Goal: Task Accomplishment & Management: Use online tool/utility

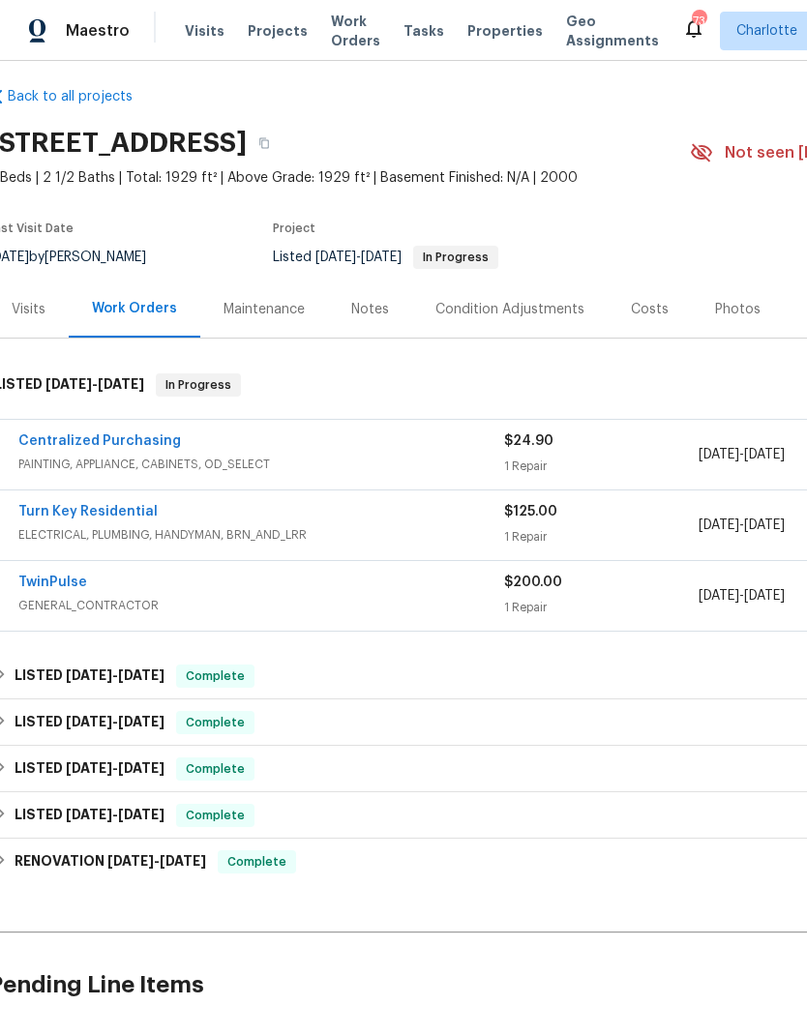
scroll to position [12, 2]
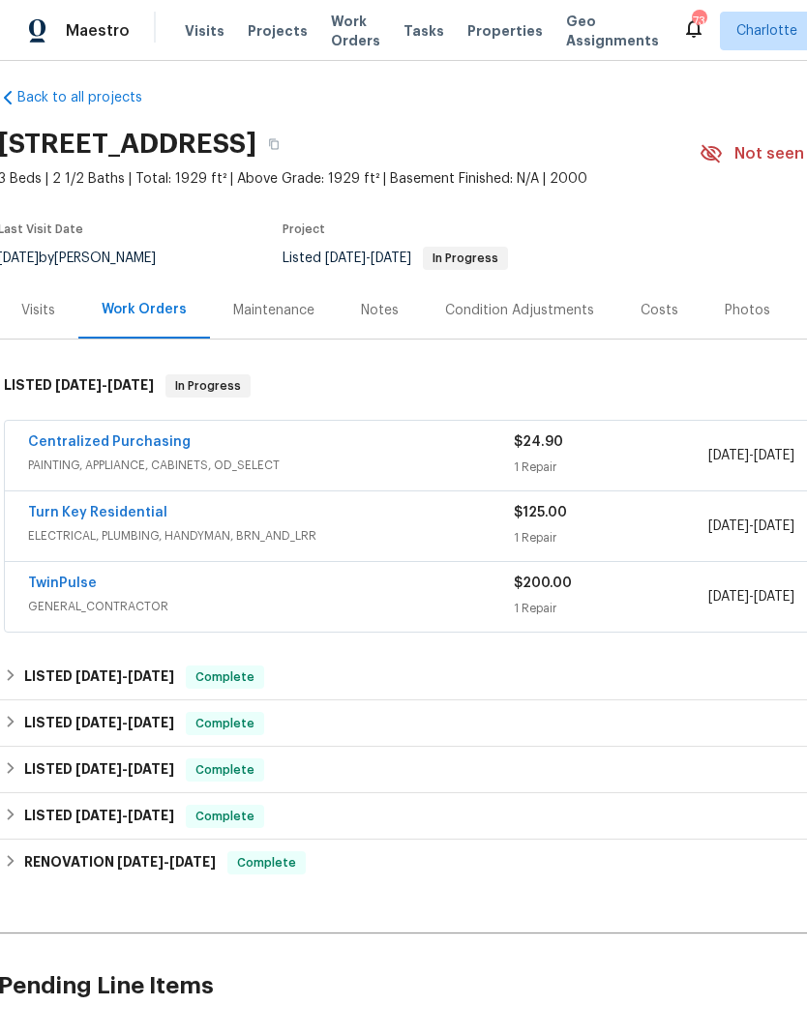
click at [392, 591] on div "TwinPulse" at bounding box center [271, 585] width 486 height 23
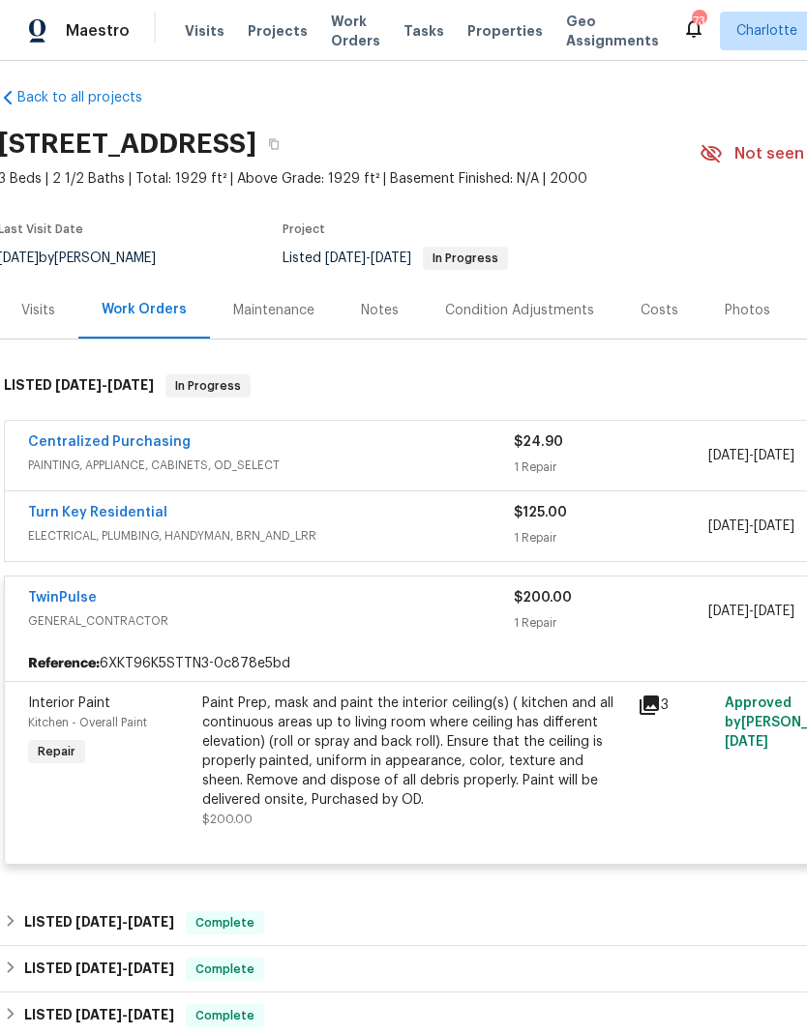
click at [400, 499] on div "Turn Key Residential ELECTRICAL, PLUMBING, HANDYMAN, BRN_AND_LRR $125.00 1 Repa…" at bounding box center [545, 527] width 1080 height 70
click at [430, 519] on div "Turn Key Residential" at bounding box center [271, 514] width 486 height 23
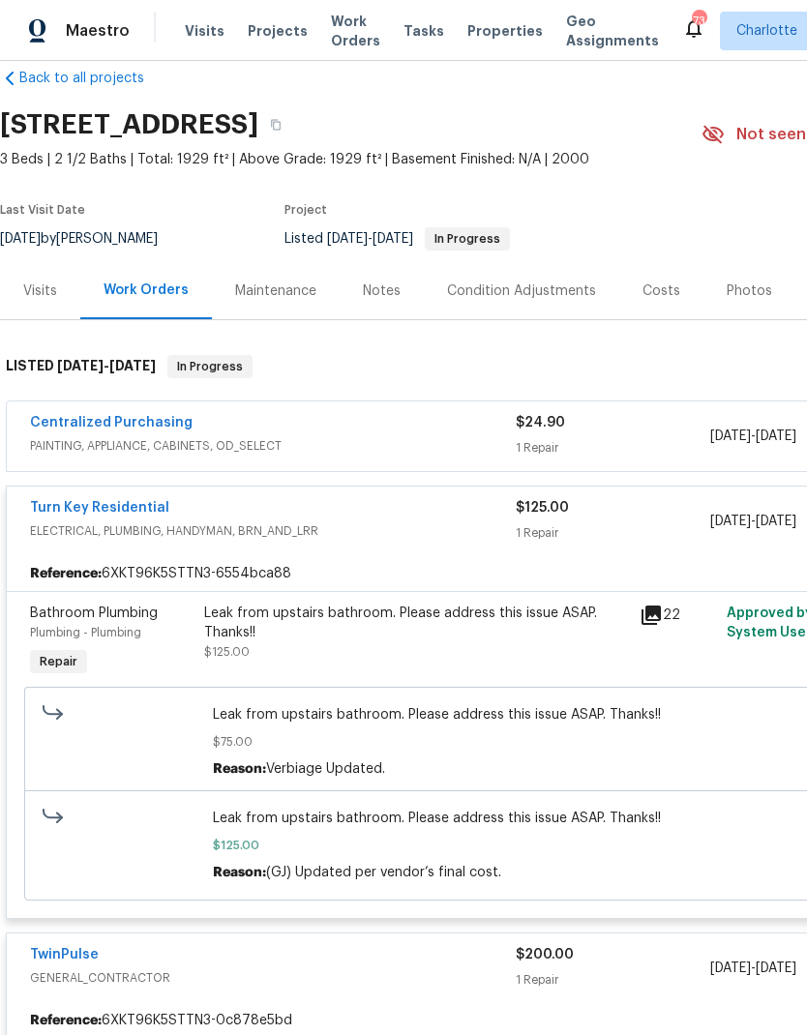
scroll to position [31, 0]
click at [446, 533] on span "ELECTRICAL, PLUMBING, HANDYMAN, BRN_AND_LRR" at bounding box center [273, 531] width 486 height 19
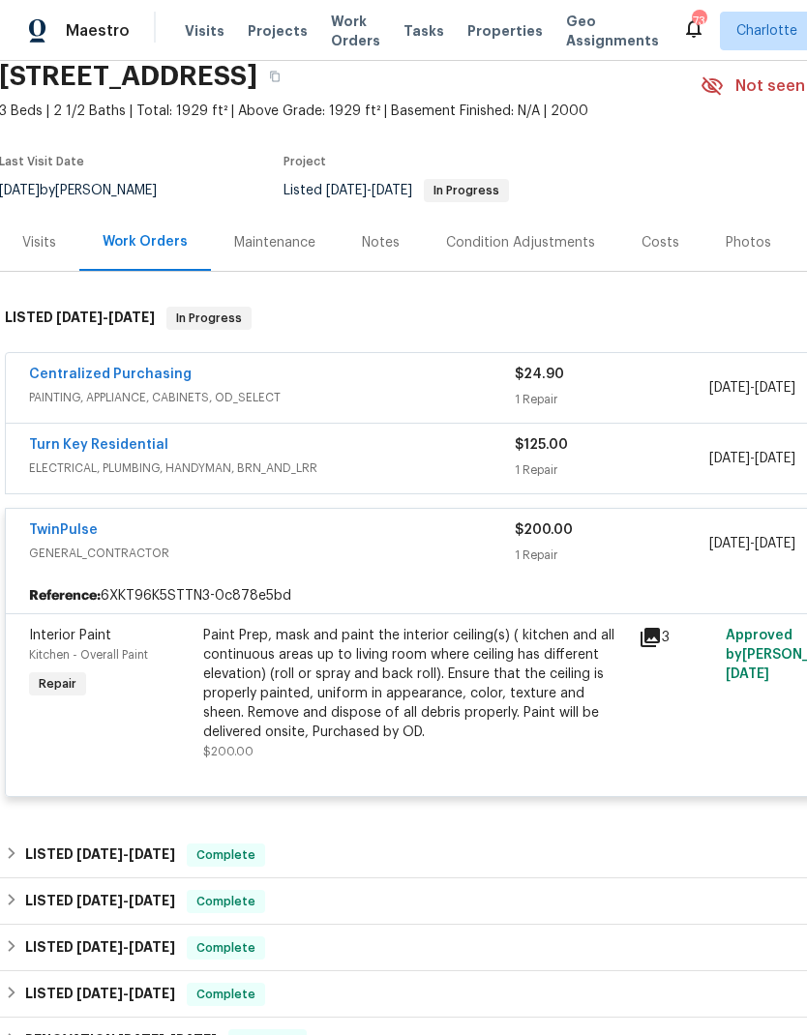
scroll to position [77, 1]
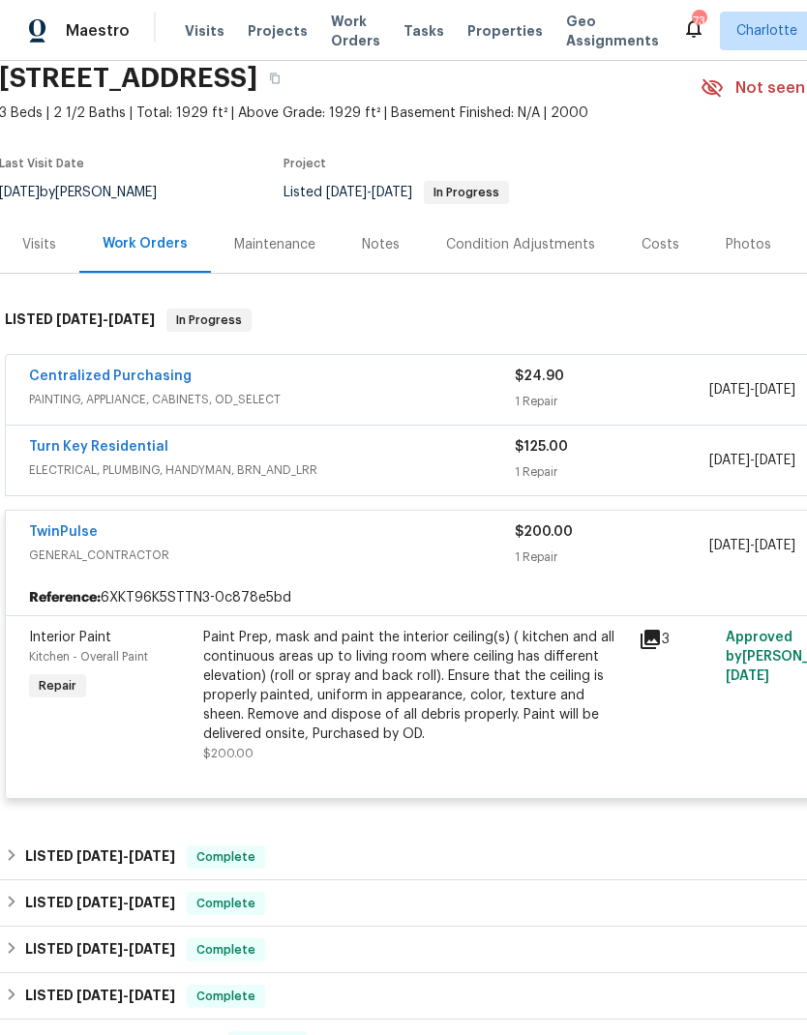
click at [444, 556] on span "GENERAL_CONTRACTOR" at bounding box center [272, 555] width 486 height 19
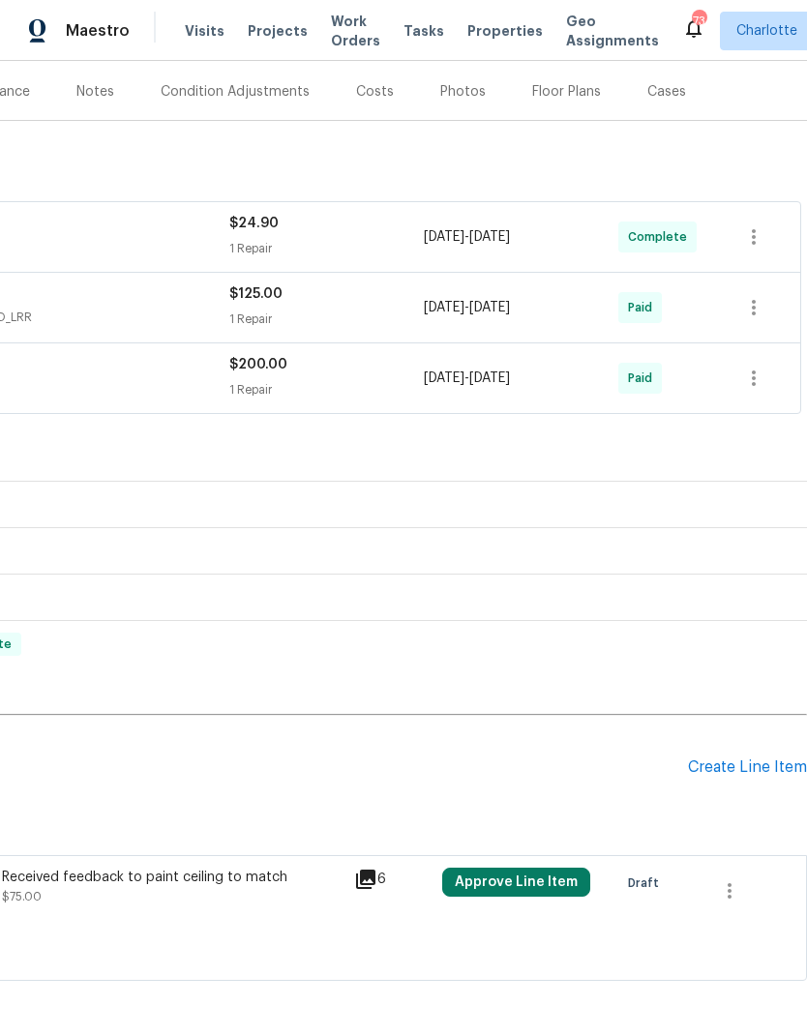
scroll to position [230, 286]
click at [730, 883] on icon "button" at bounding box center [730, 890] width 4 height 15
click at [758, 889] on li "Cancel" at bounding box center [743, 891] width 75 height 32
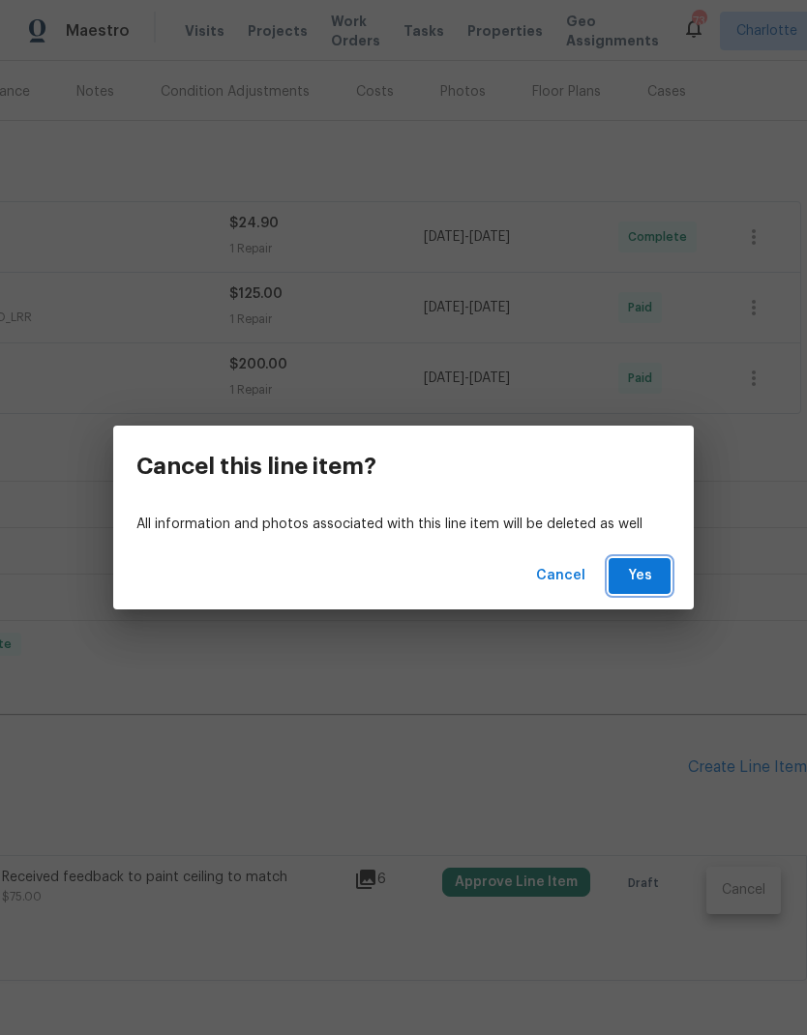
click at [649, 571] on span "Yes" at bounding box center [639, 576] width 31 height 24
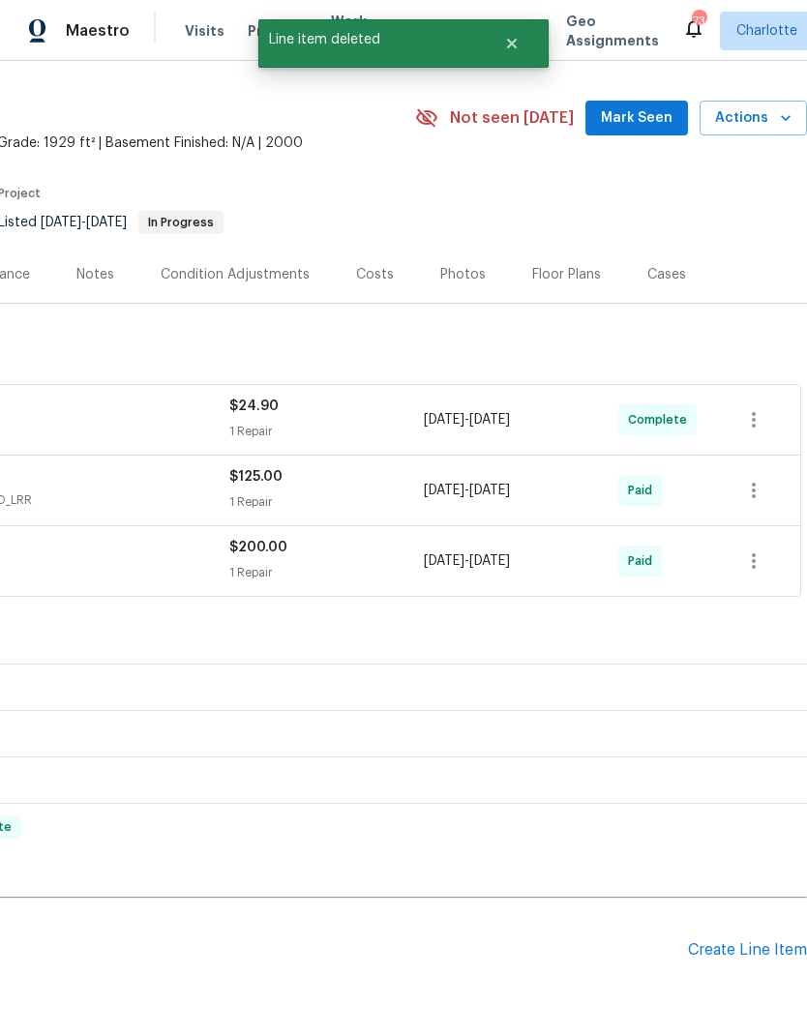
scroll to position [47, 286]
click at [769, 946] on div "Create Line Item" at bounding box center [747, 950] width 119 height 18
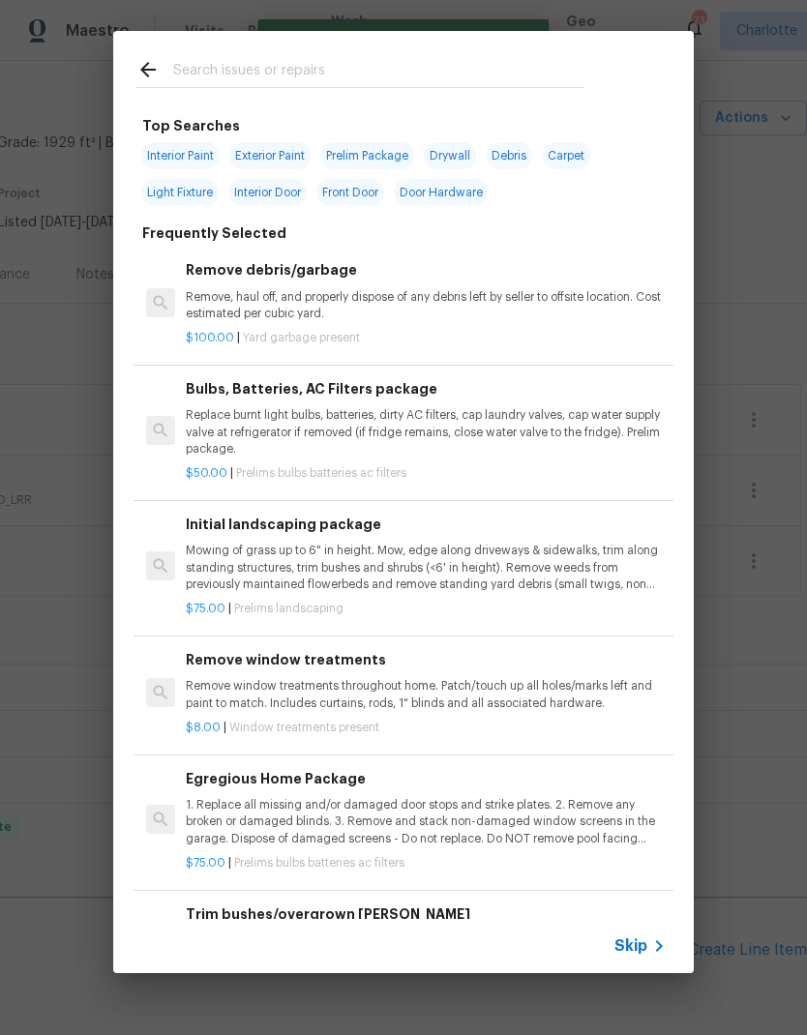
click at [341, 62] on input "text" at bounding box center [378, 72] width 410 height 29
type input "Press"
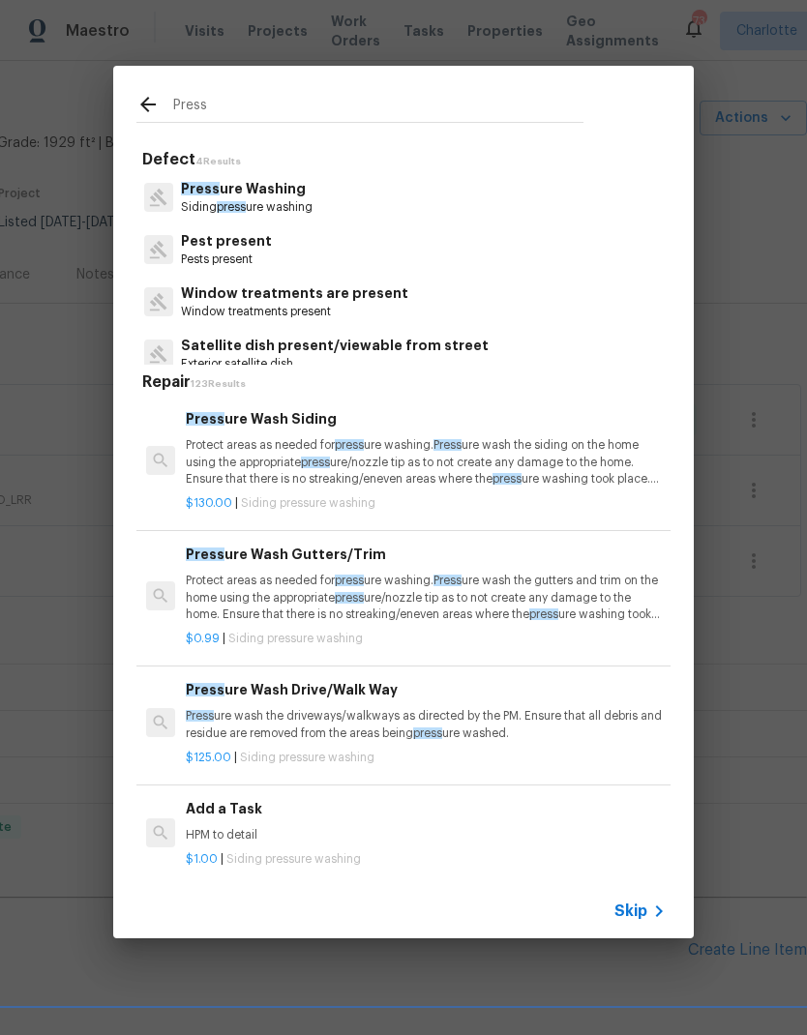
click at [312, 191] on p "Press ure Washing" at bounding box center [247, 189] width 132 height 20
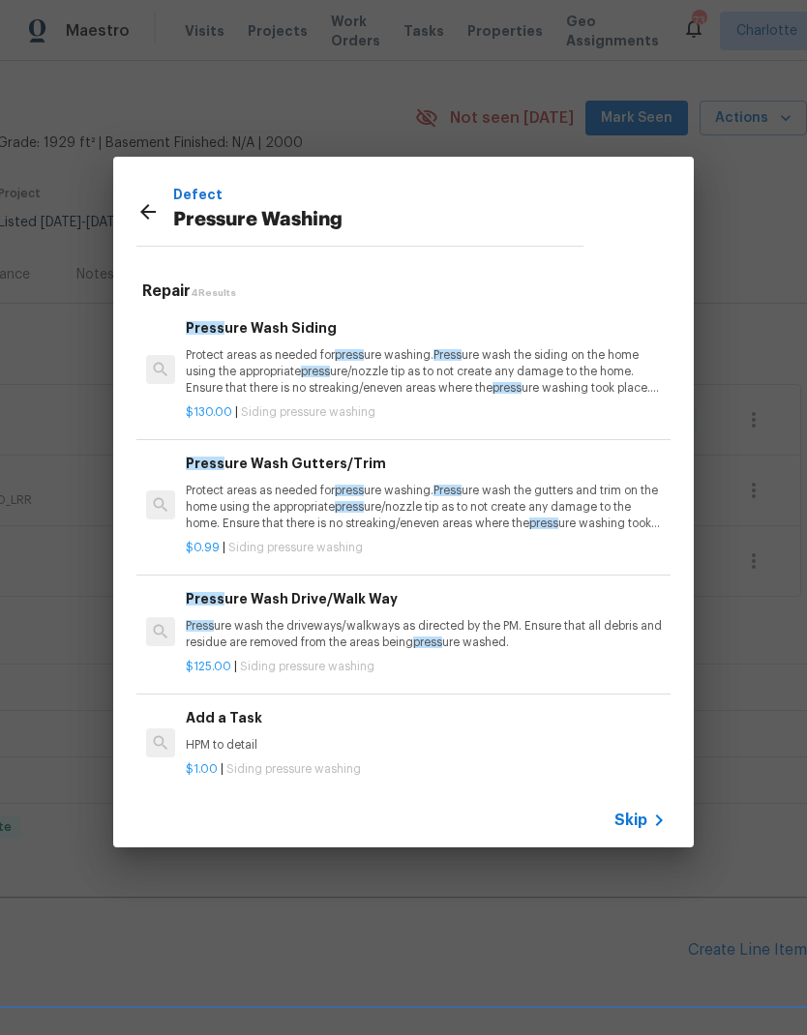
click at [415, 361] on p "Protect areas as needed for press ure washing. Press ure wash the siding on the…" at bounding box center [426, 371] width 480 height 49
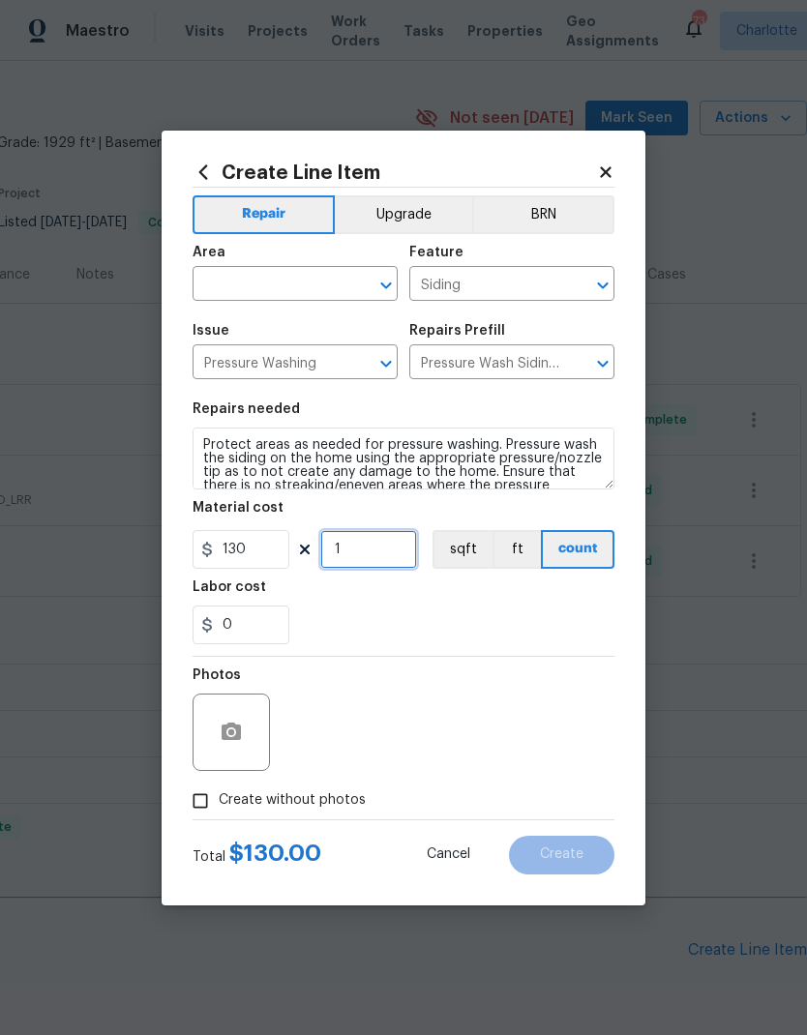
click at [368, 549] on input "1" at bounding box center [368, 549] width 97 height 39
click at [258, 532] on input "130" at bounding box center [241, 549] width 97 height 39
click at [257, 531] on div "130 1 sqft ft count" at bounding box center [404, 549] width 422 height 39
click at [248, 555] on input "130" at bounding box center [241, 549] width 97 height 39
click at [236, 544] on input "130" at bounding box center [241, 549] width 97 height 39
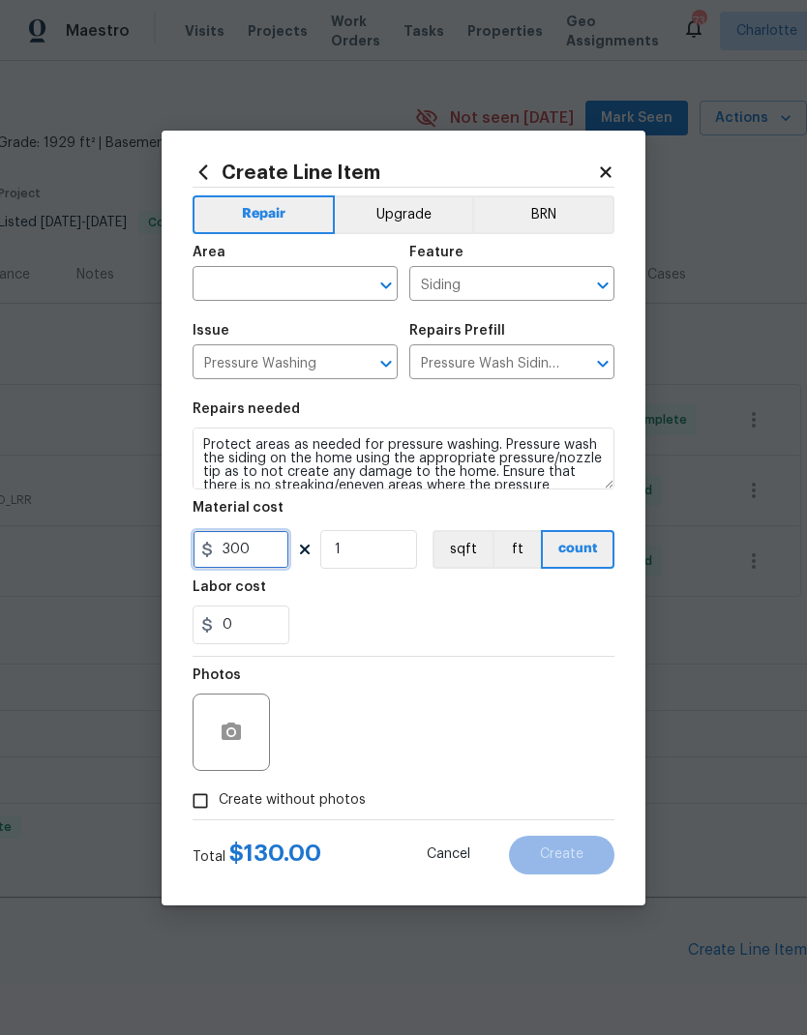
type input "300"
click at [473, 599] on div "Labor cost" at bounding box center [404, 593] width 422 height 25
click at [310, 285] on input "text" at bounding box center [268, 286] width 151 height 30
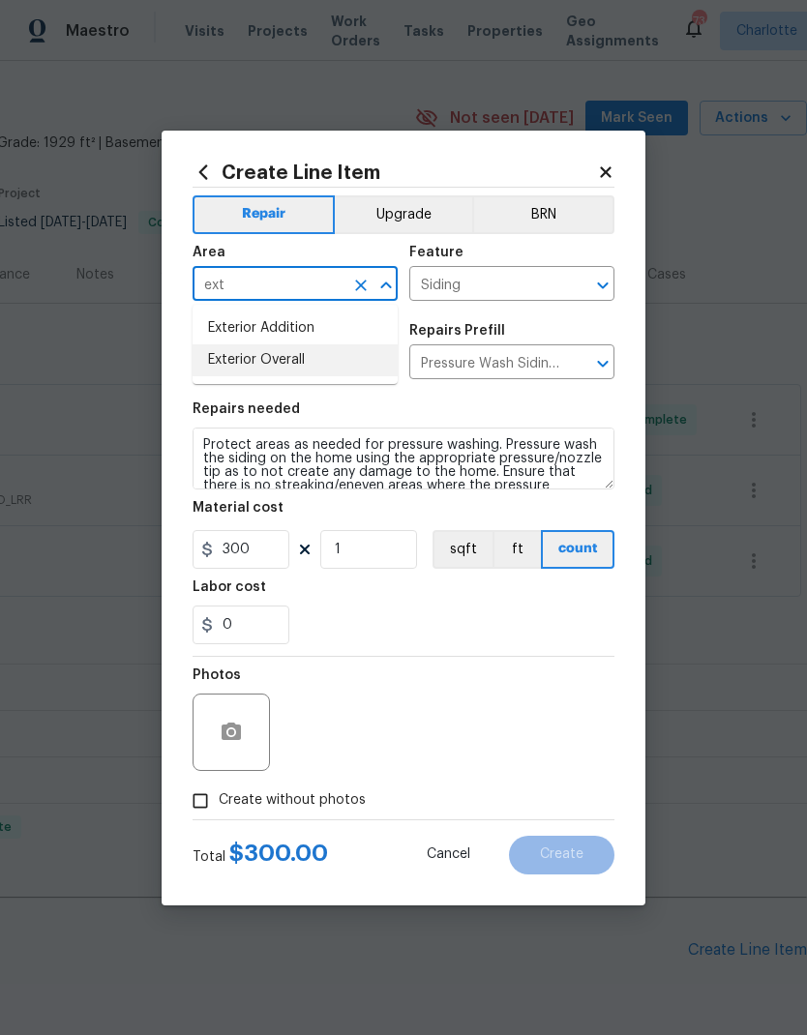
click at [307, 360] on li "Exterior Overall" at bounding box center [295, 360] width 205 height 32
type input "Exterior Overall"
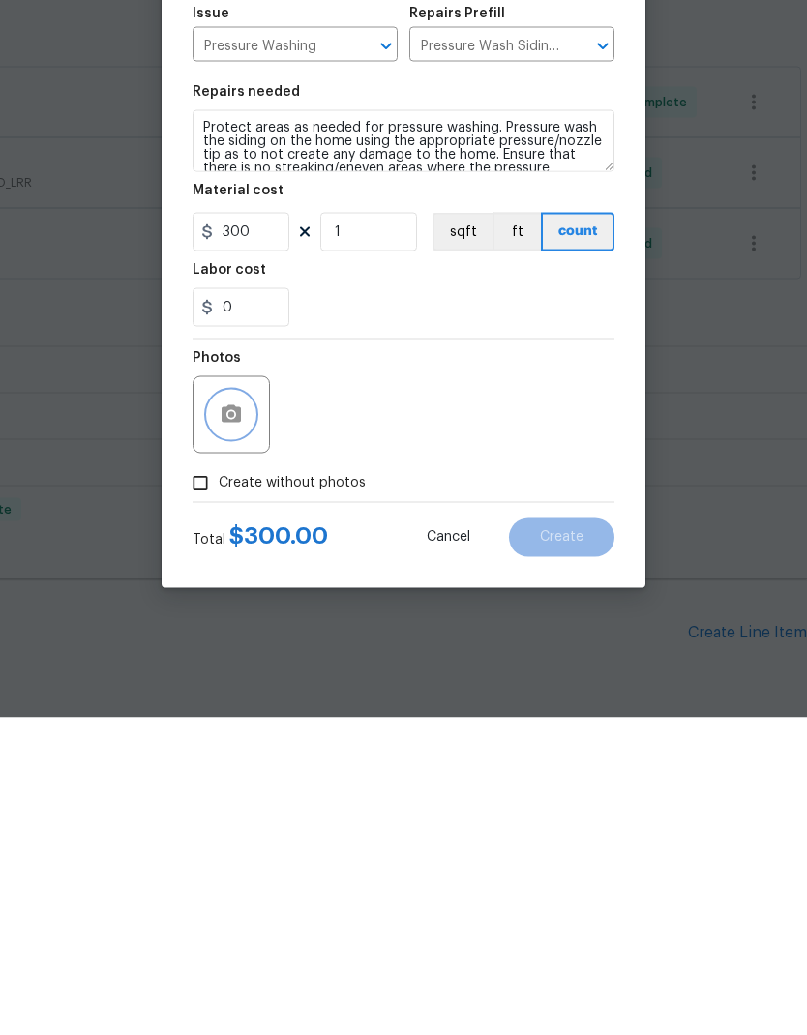
click at [239, 723] on icon "button" at bounding box center [231, 731] width 19 height 17
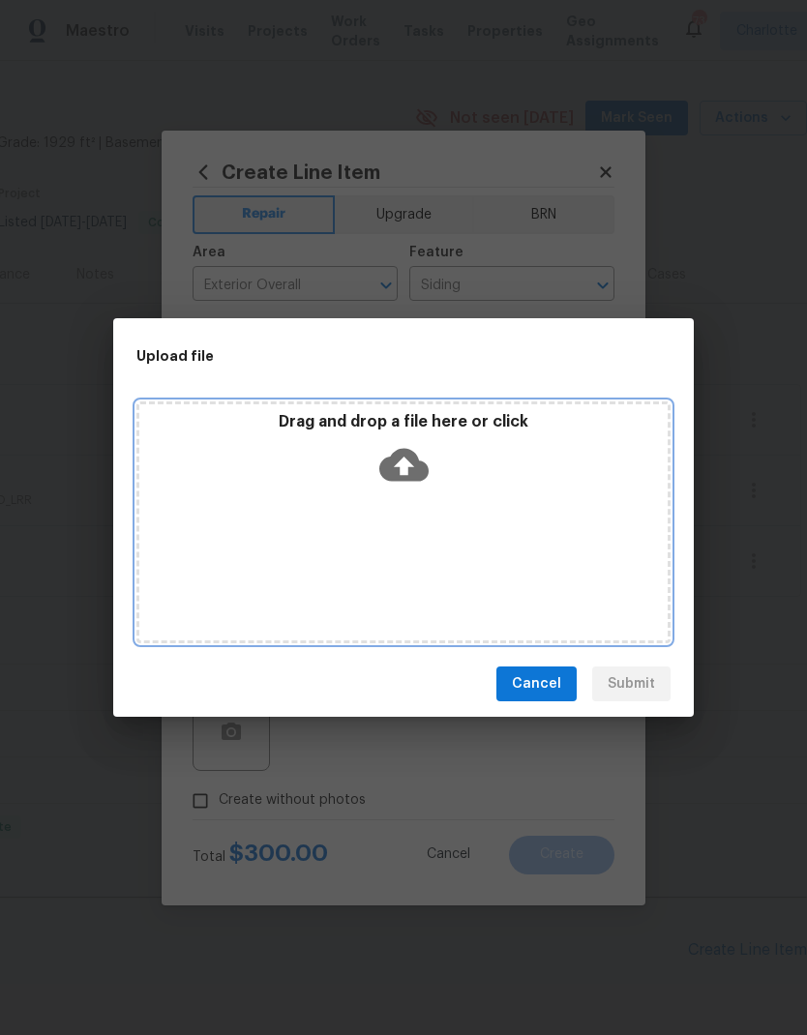
click at [406, 450] on icon at bounding box center [403, 465] width 49 height 33
